Goal: Check status: Check status

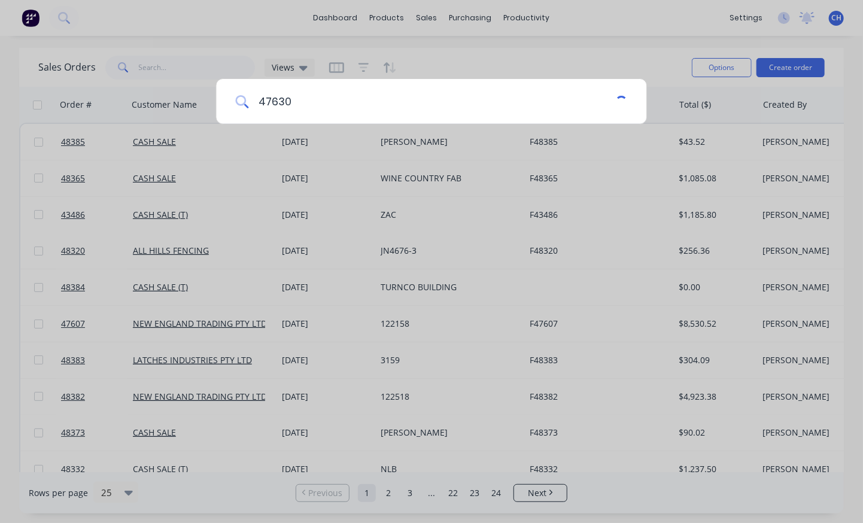
type input "47630"
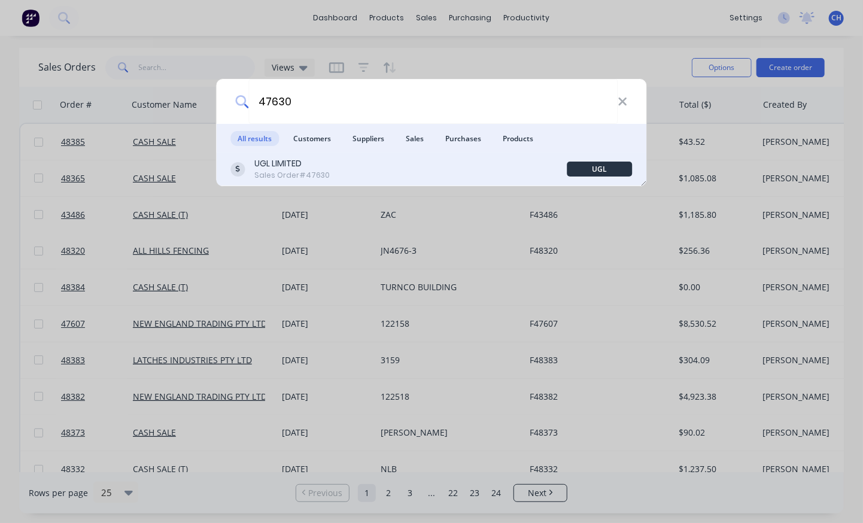
click at [446, 175] on div "UGL LIMITED Sales Order #47630" at bounding box center [399, 168] width 336 height 23
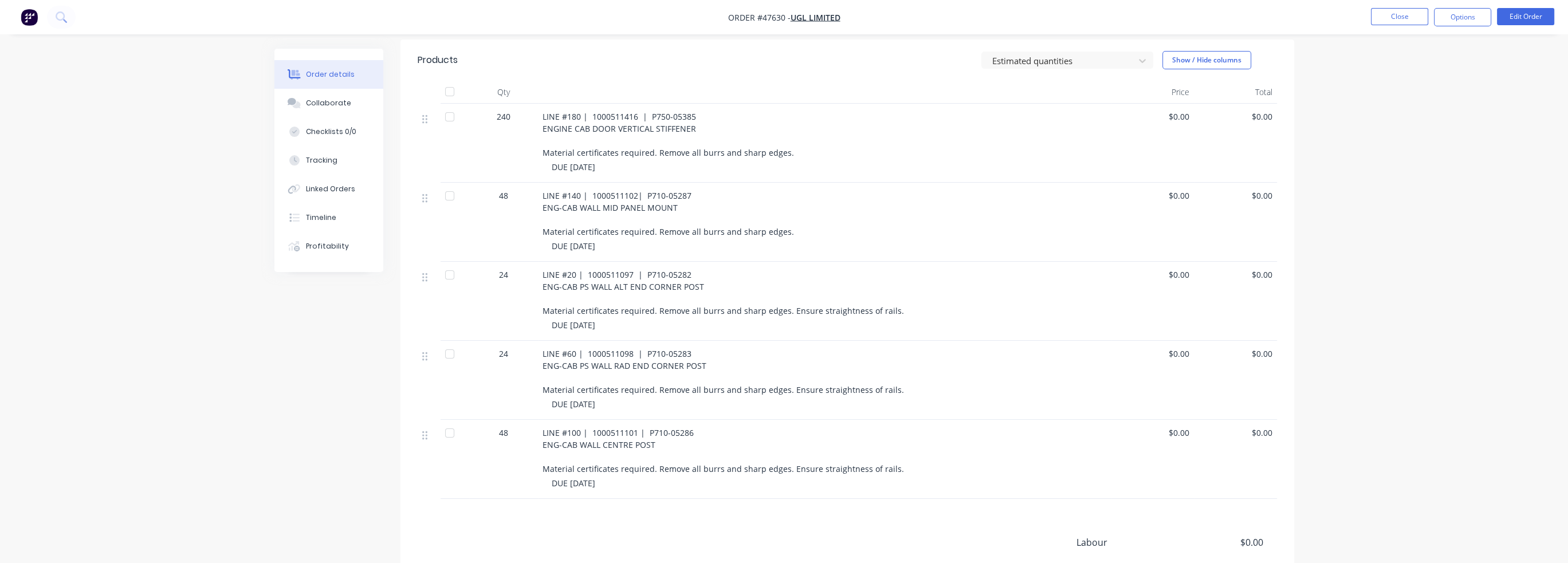
scroll to position [278, 0]
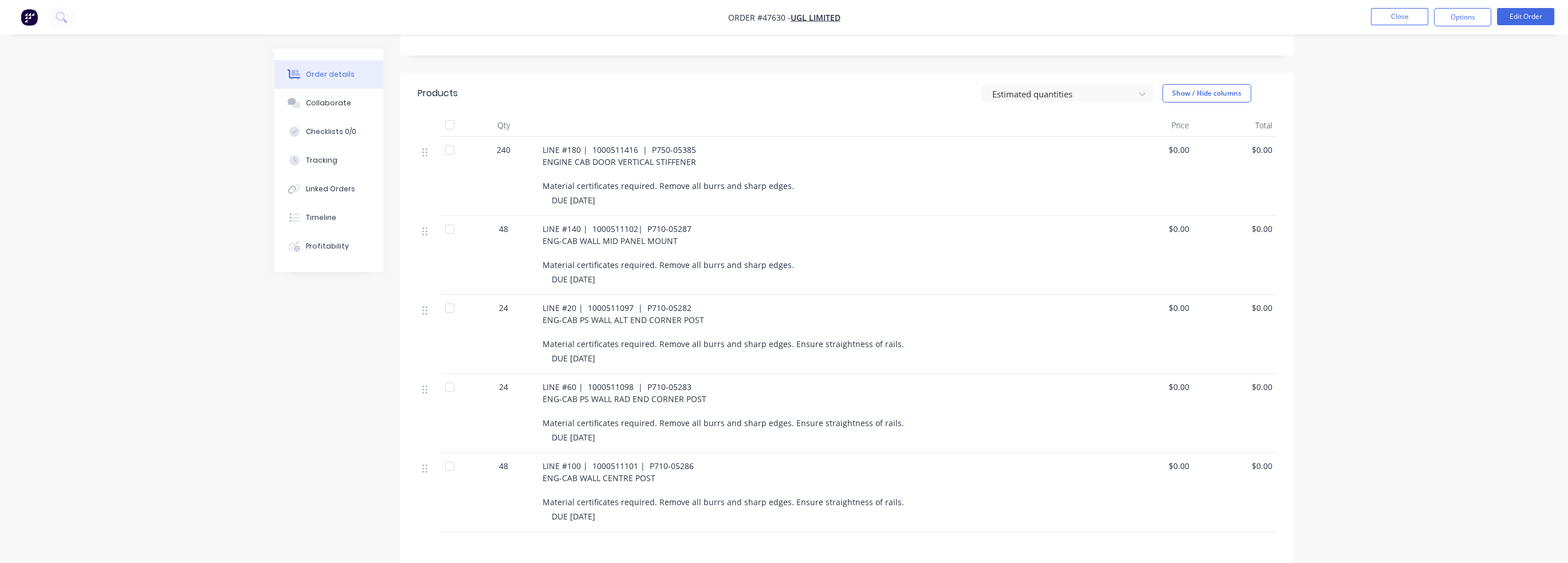
drag, startPoint x: 563, startPoint y: 394, endPoint x: 715, endPoint y: 414, distance: 153.3
click at [715, 414] on div "LINE #60 | 1000511098 | P710-05283 ENG-CAB PS WALL RAD END CORNER POST Material…" at bounding box center [825, 414] width 573 height 79
click at [720, 416] on div "LINE #60 | 1000511098 | P710-05283 ENG-CAB PS WALL RAD END CORNER POST Material…" at bounding box center [825, 414] width 573 height 79
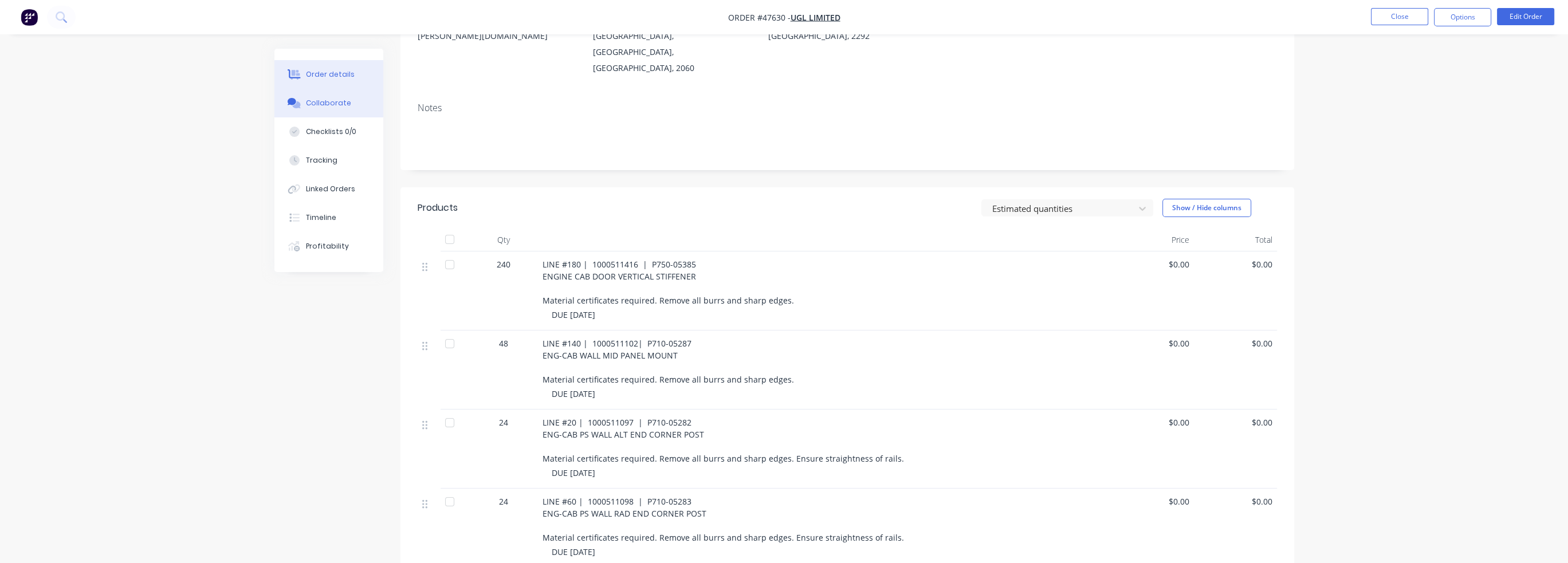
click at [318, 91] on button "Collaborate" at bounding box center [330, 103] width 109 height 29
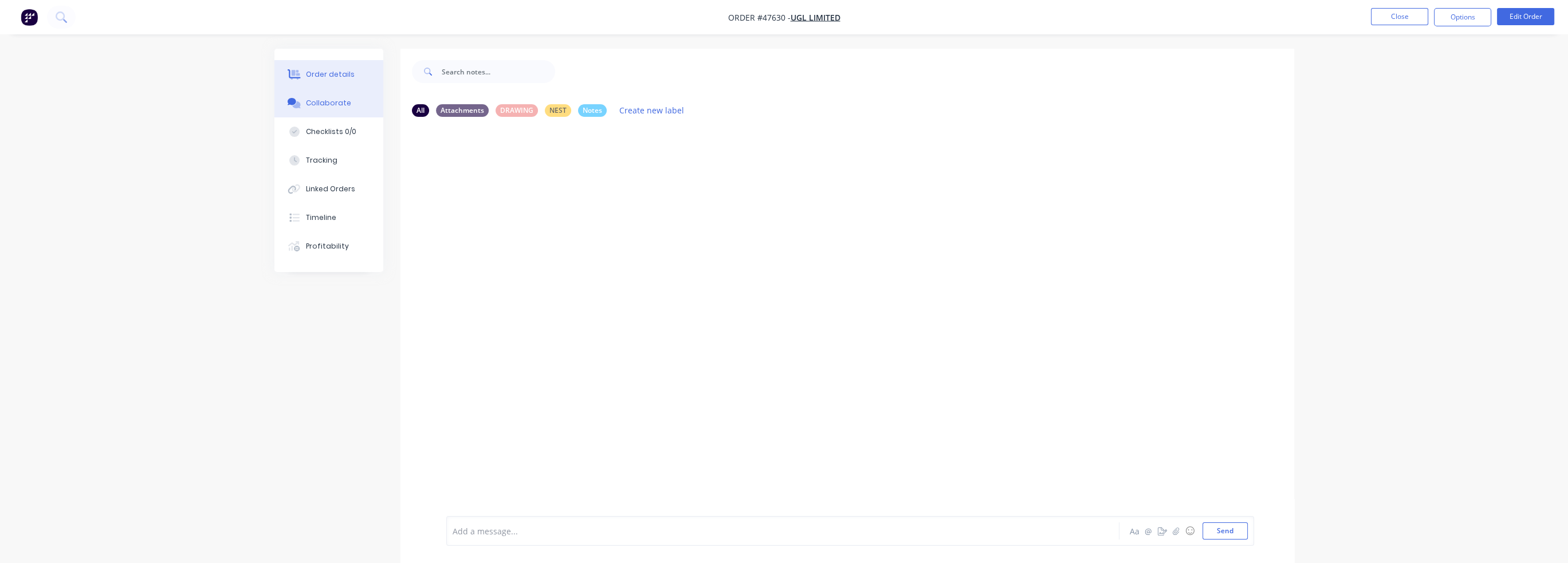
click at [339, 71] on div "Order details" at bounding box center [330, 74] width 49 height 11
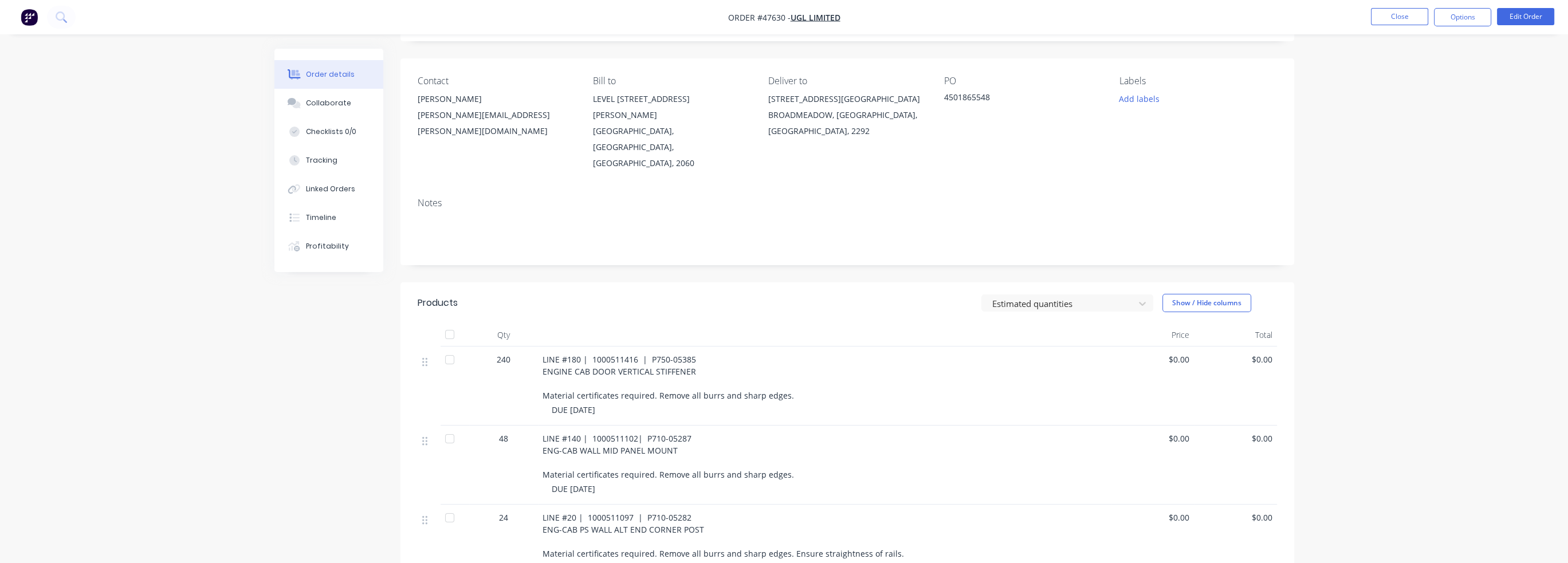
scroll to position [115, 0]
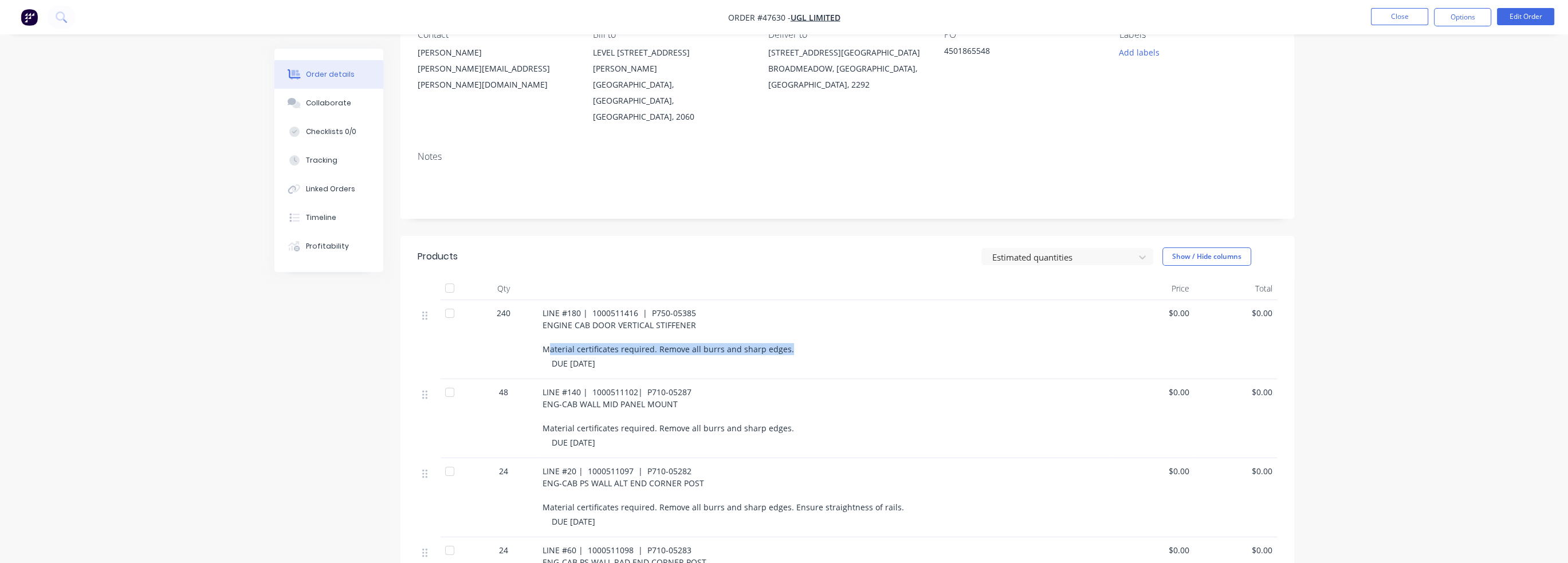
drag, startPoint x: 547, startPoint y: 316, endPoint x: 819, endPoint y: 316, distance: 272.0
click at [819, 316] on div "LINE #180 | 1000511416 | P750-05385 ENGINE CAB DOOR VERTICAL STIFFENER Material…" at bounding box center [824, 331] width 564 height 48
click at [826, 323] on div "LINE #180 | 1000511416 | P750-05385 ENGINE CAB DOOR VERTICAL STIFFENER Material…" at bounding box center [824, 331] width 564 height 48
drag, startPoint x: 545, startPoint y: 297, endPoint x: 764, endPoint y: 300, distance: 219.0
click at [764, 307] on div "LINE #180 | 1000511416 | P750-05385 ENGINE CAB DOOR VERTICAL STIFFENER Material…" at bounding box center [824, 331] width 564 height 48
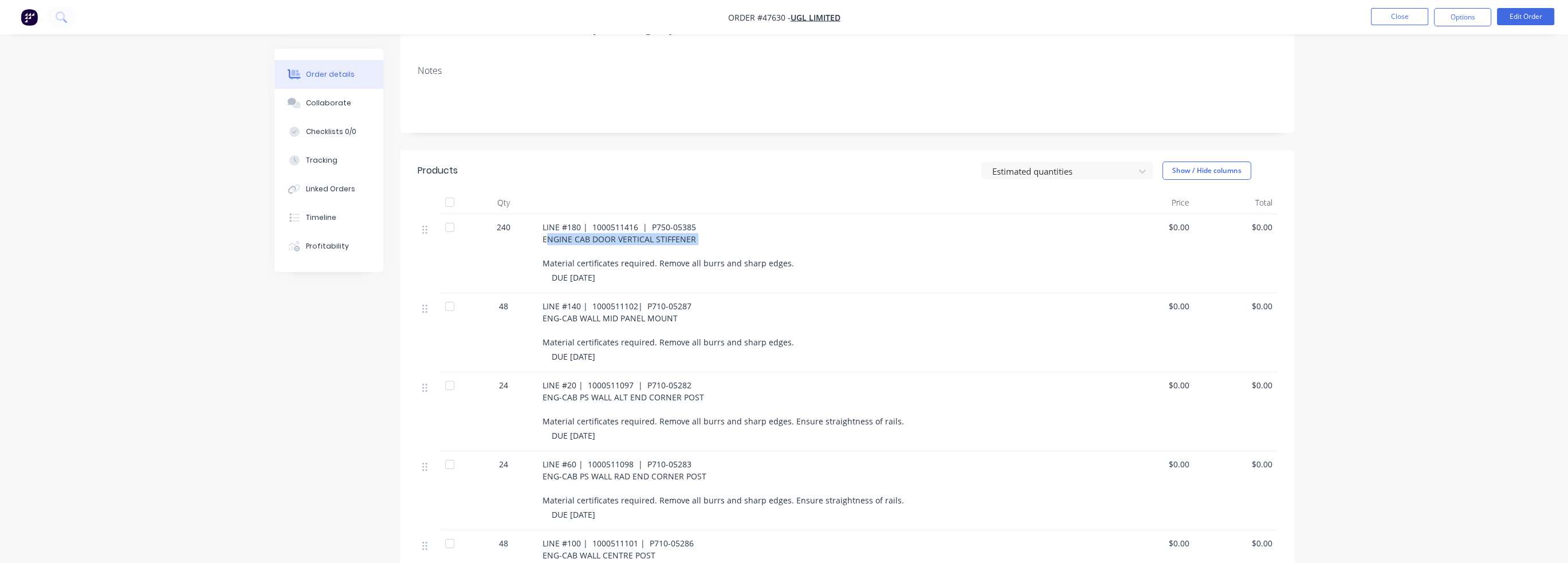
scroll to position [229, 0]
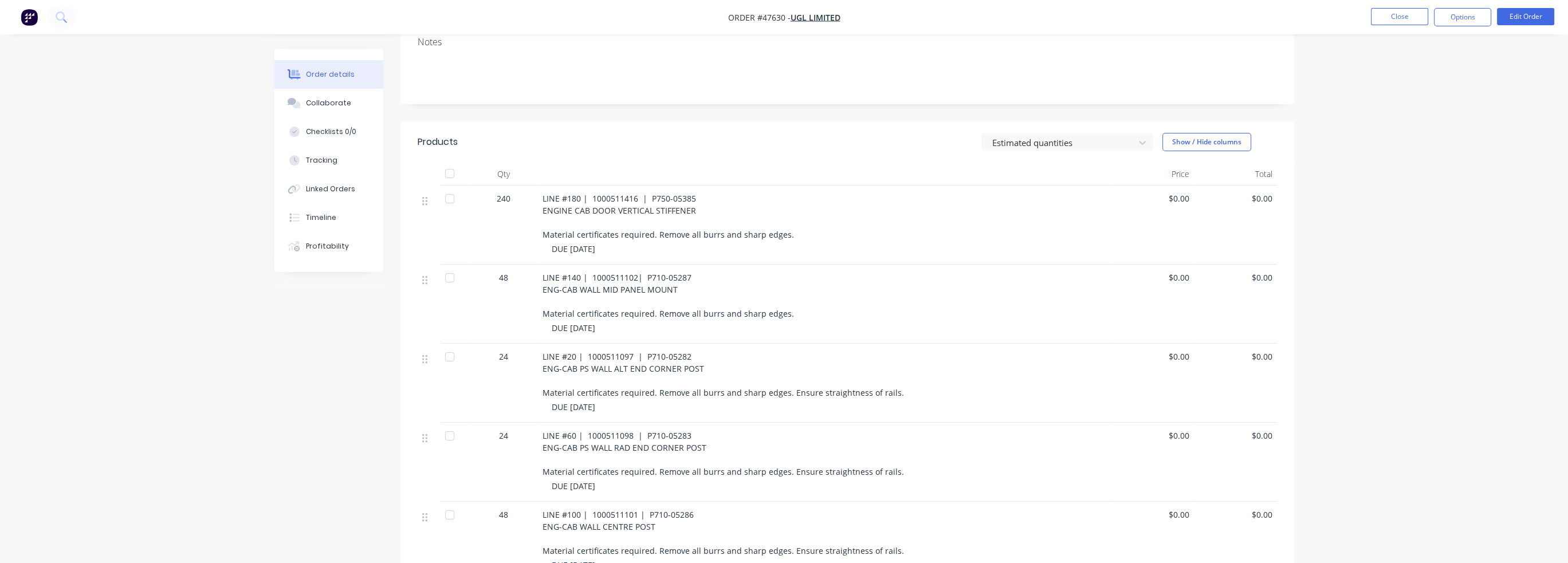
click at [781, 322] on div "DUE [DATE]" at bounding box center [829, 327] width 555 height 12
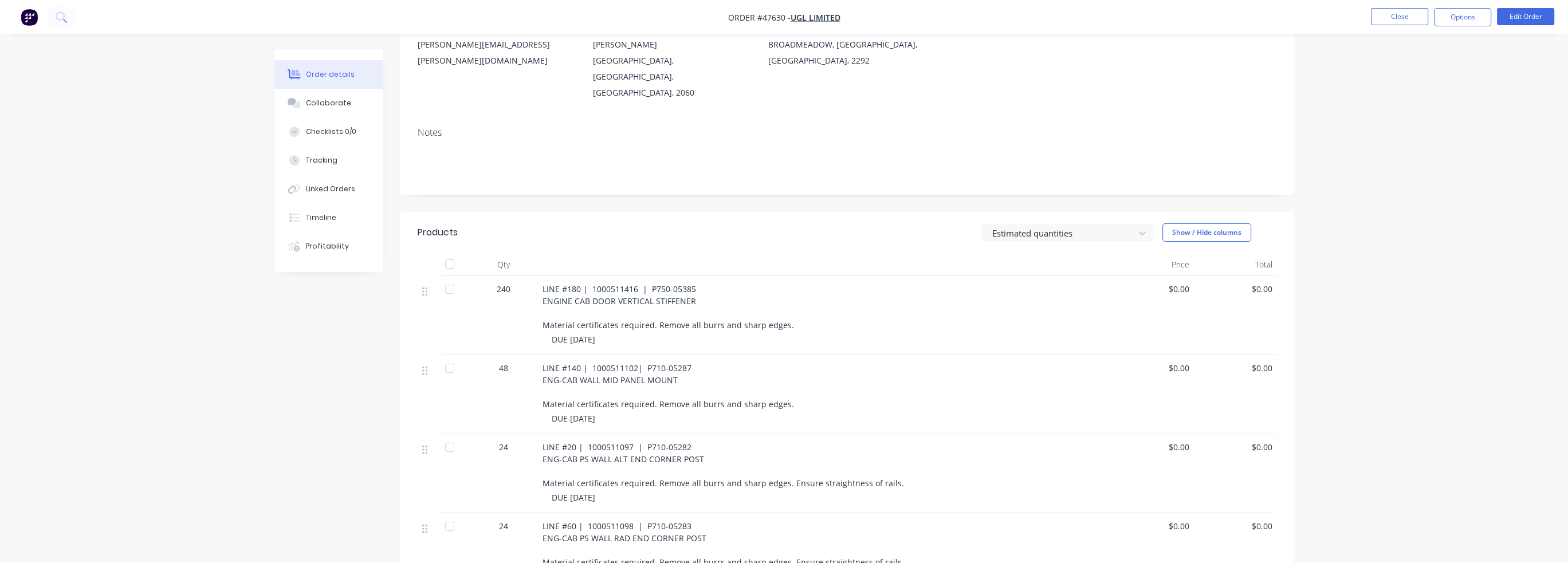
scroll to position [57, 0]
